Goal: Use online tool/utility: Utilize a website feature to perform a specific function

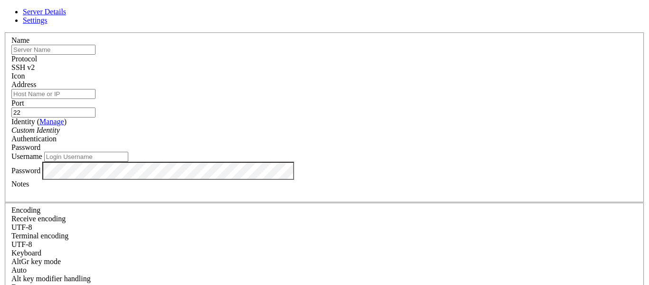
click at [4, 32] on icon at bounding box center [4, 32] width 0 height 0
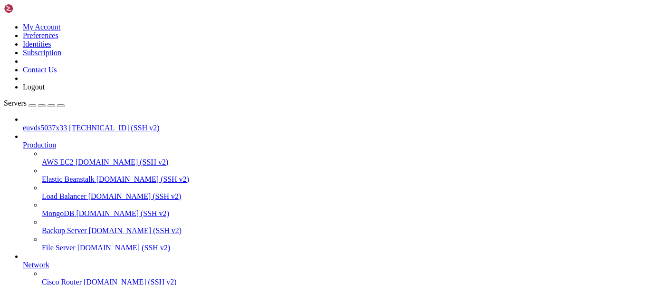
click at [42, 124] on span "euvds5037x33" at bounding box center [45, 128] width 44 height 8
click at [41, 124] on span "euvds5037x33" at bounding box center [45, 128] width 44 height 8
click at [40, 124] on span "euvds5037x33" at bounding box center [45, 128] width 44 height 8
click at [77, 124] on link "euvds5037x33 [TECHNICAL_ID] (SSH v2)" at bounding box center [334, 128] width 623 height 9
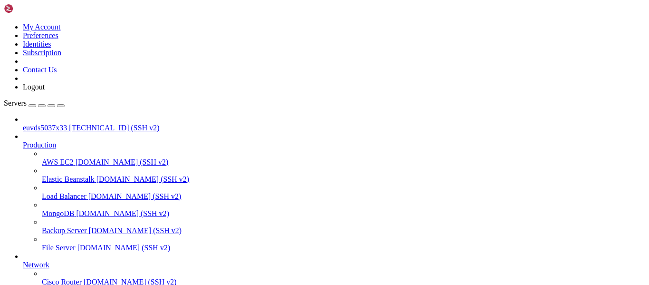
click at [77, 124] on link "euvds5037x33 [TECHNICAL_ID] (SSH v2)" at bounding box center [334, 128] width 623 height 9
click at [73, 124] on span "[TECHNICAL_ID] (SSH v2)" at bounding box center [114, 128] width 90 height 8
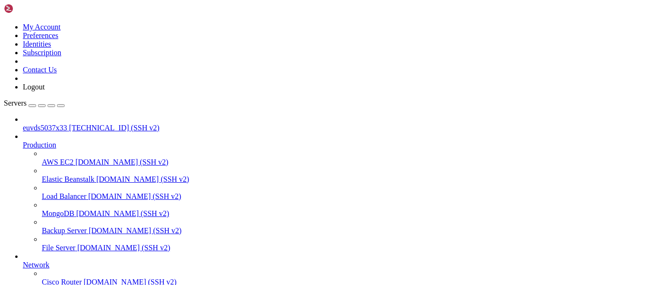
click at [73, 124] on span "[TECHNICAL_ID] (SSH v2)" at bounding box center [114, 128] width 90 height 8
click at [69, 124] on span "[TECHNICAL_ID] (SSH v2)" at bounding box center [114, 128] width 90 height 8
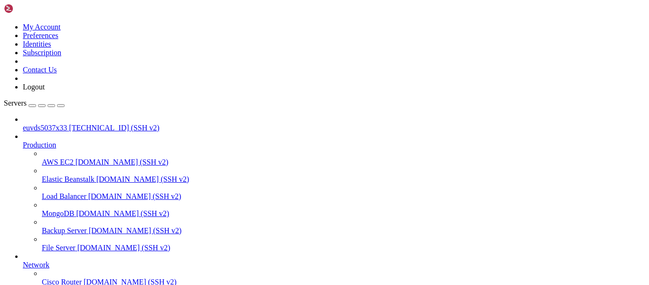
click at [69, 124] on span "[TECHNICAL_ID] (SSH v2)" at bounding box center [114, 128] width 90 height 8
